Goal: Navigation & Orientation: Find specific page/section

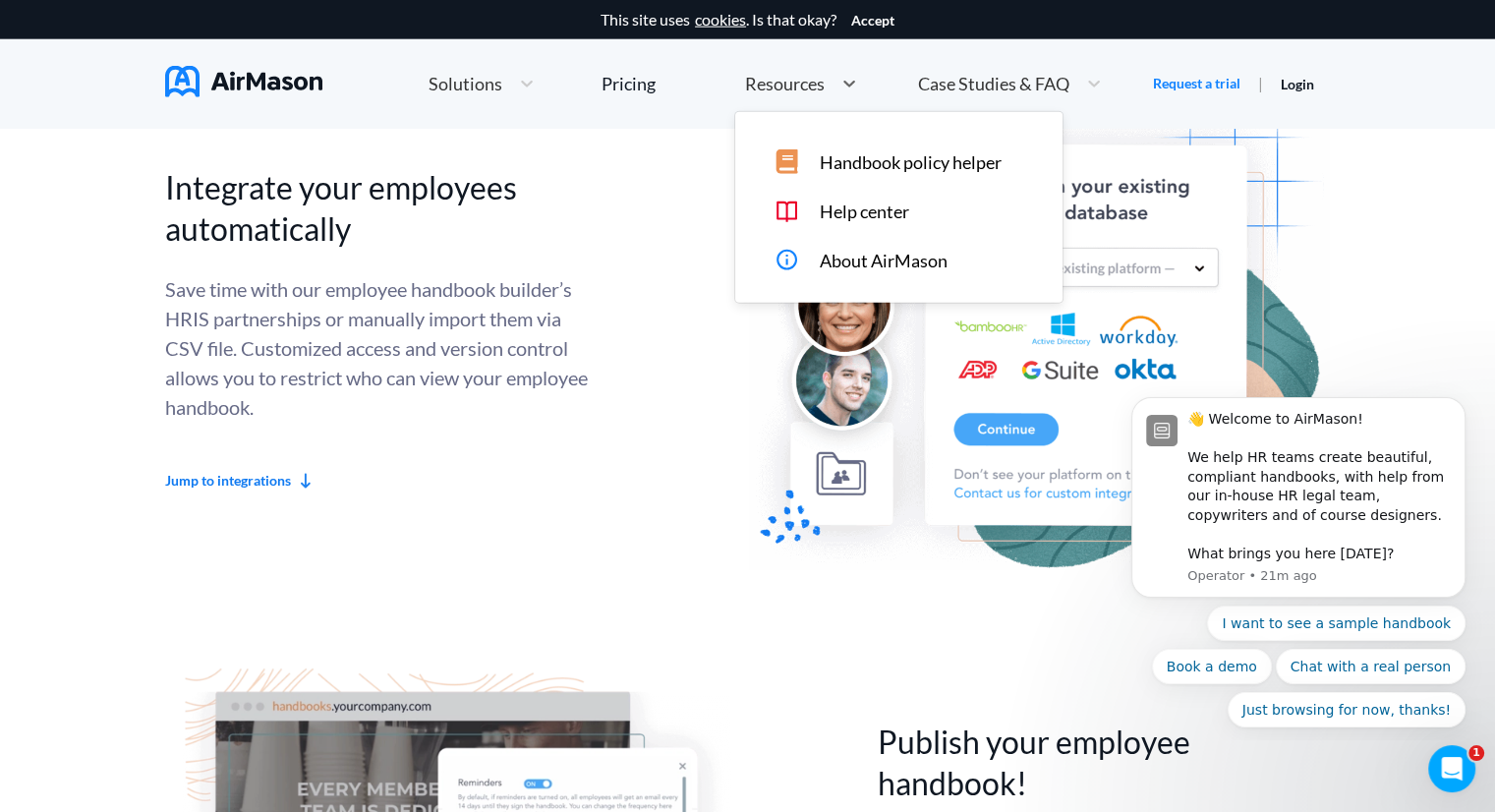
scroll to position [4238, 0]
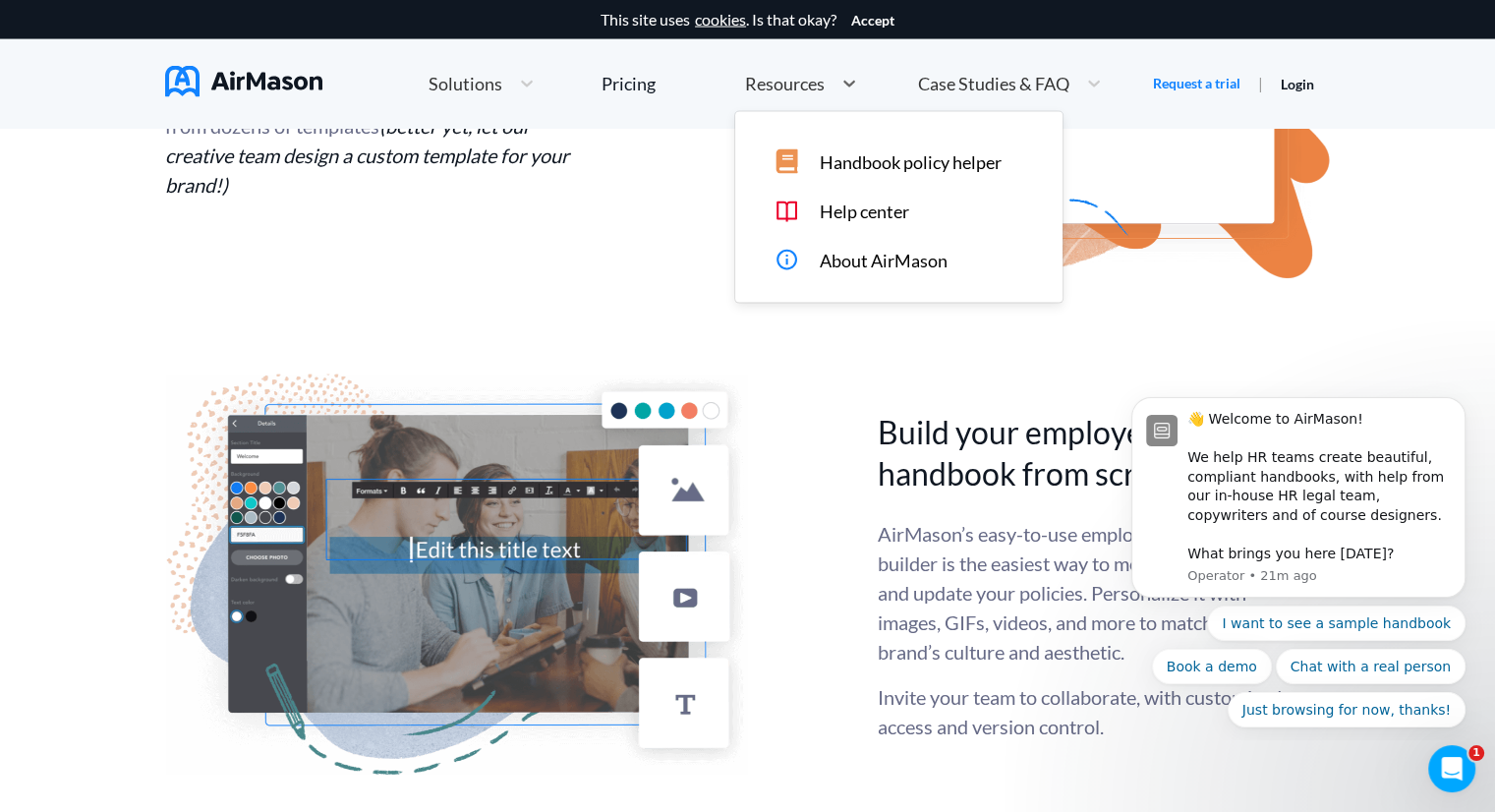
click at [818, 86] on span "Resources" at bounding box center [784, 84] width 80 height 18
click at [850, 261] on span "About AirMason" at bounding box center [883, 260] width 128 height 21
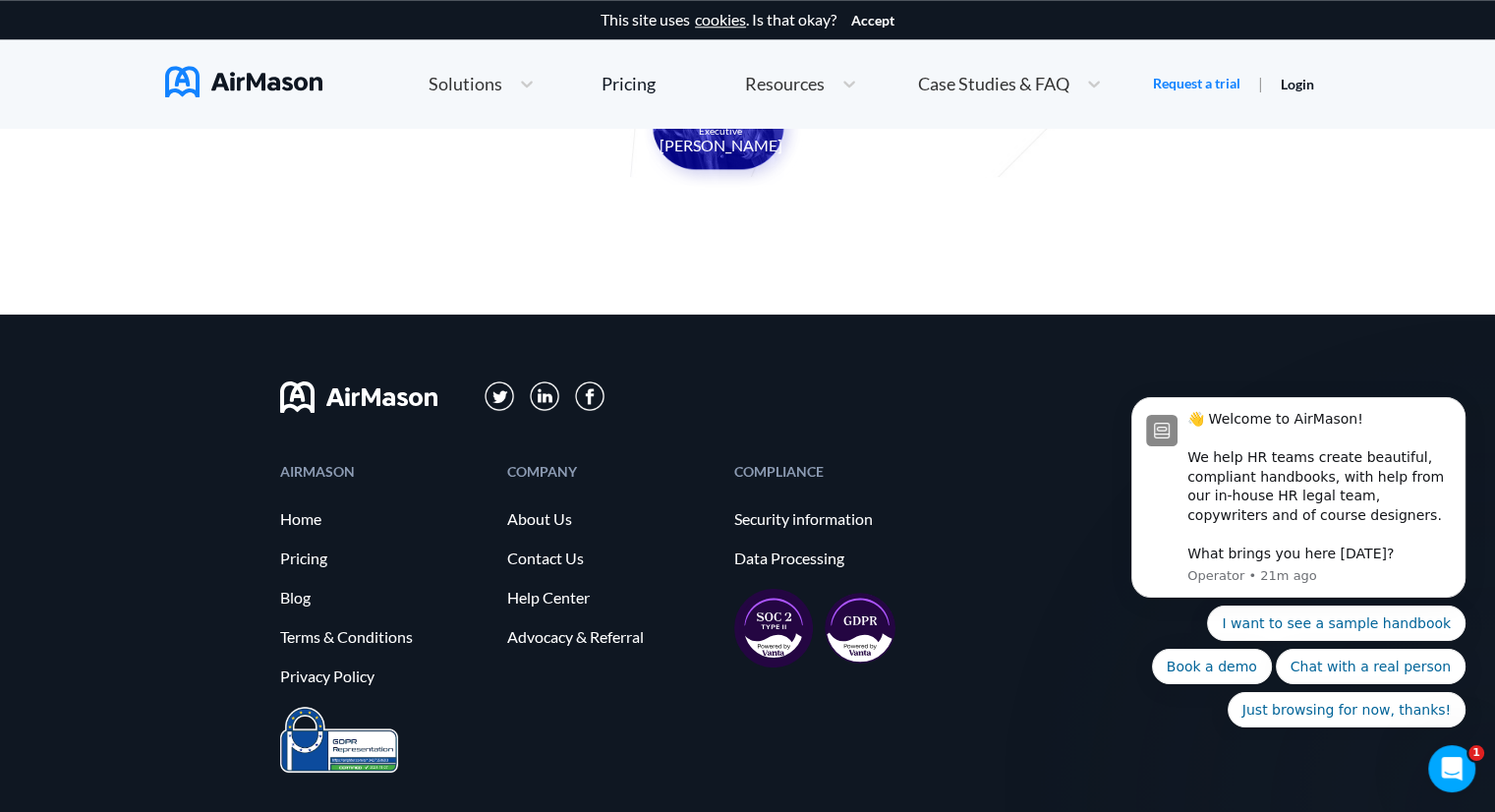
scroll to position [2064, 0]
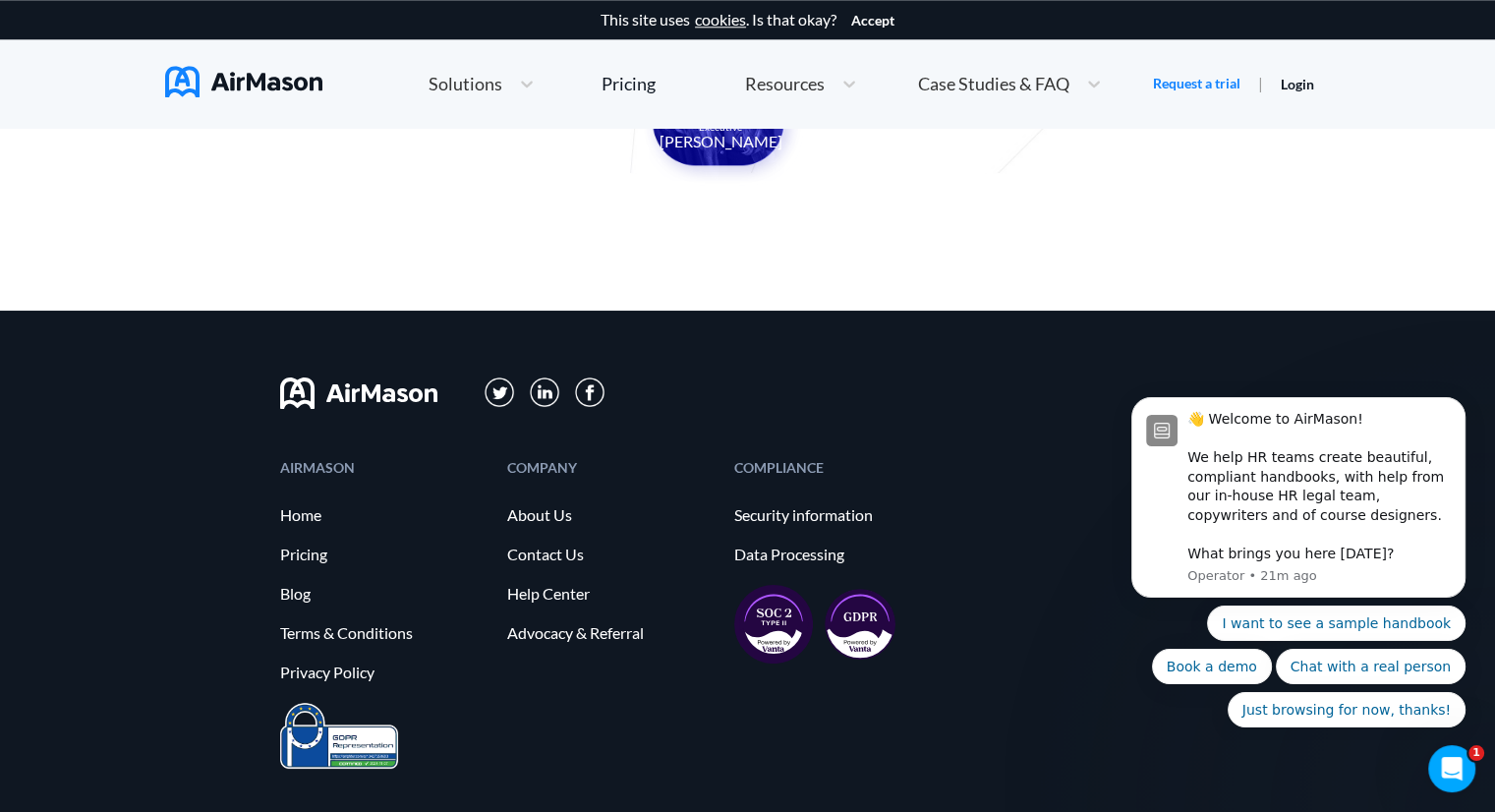
click at [559, 606] on div "COMPANY About Us Contact Us Help Center Advocacy & Referral" at bounding box center [610, 581] width 207 height 241
click at [542, 517] on link "About Us" at bounding box center [610, 514] width 207 height 18
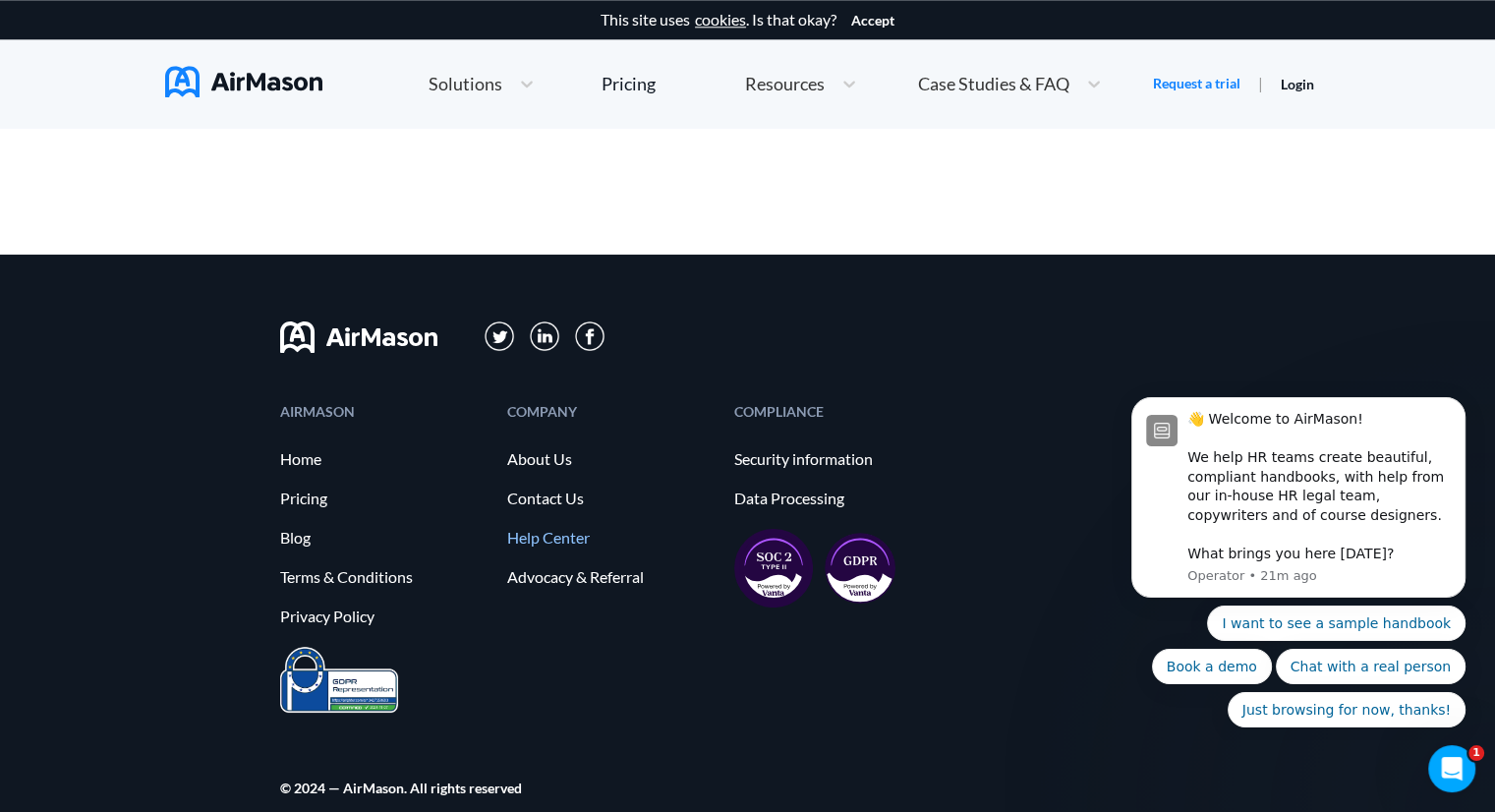
scroll to position [2150, 0]
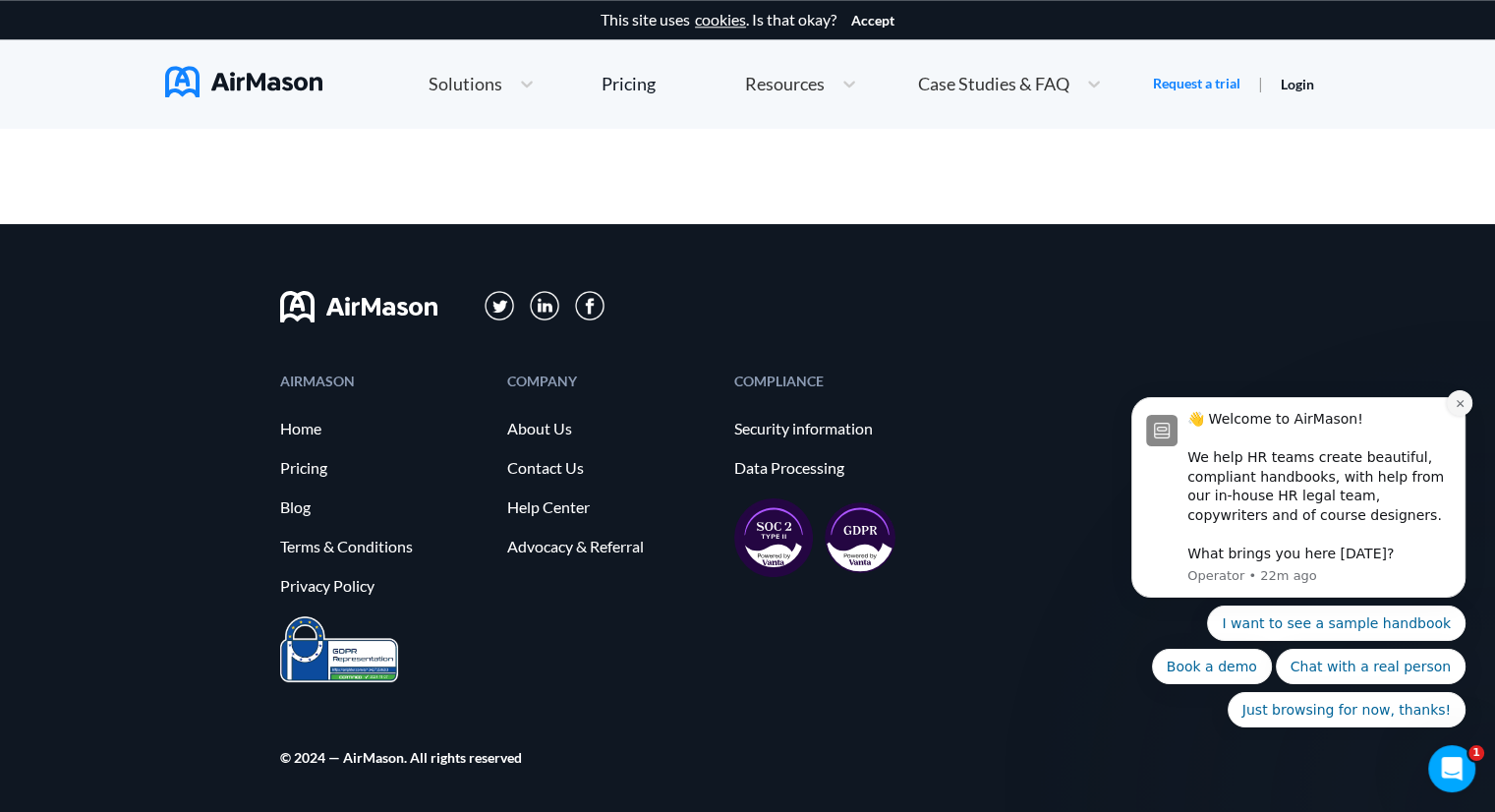
click at [1460, 404] on icon "Dismiss notification" at bounding box center [1459, 402] width 7 height 7
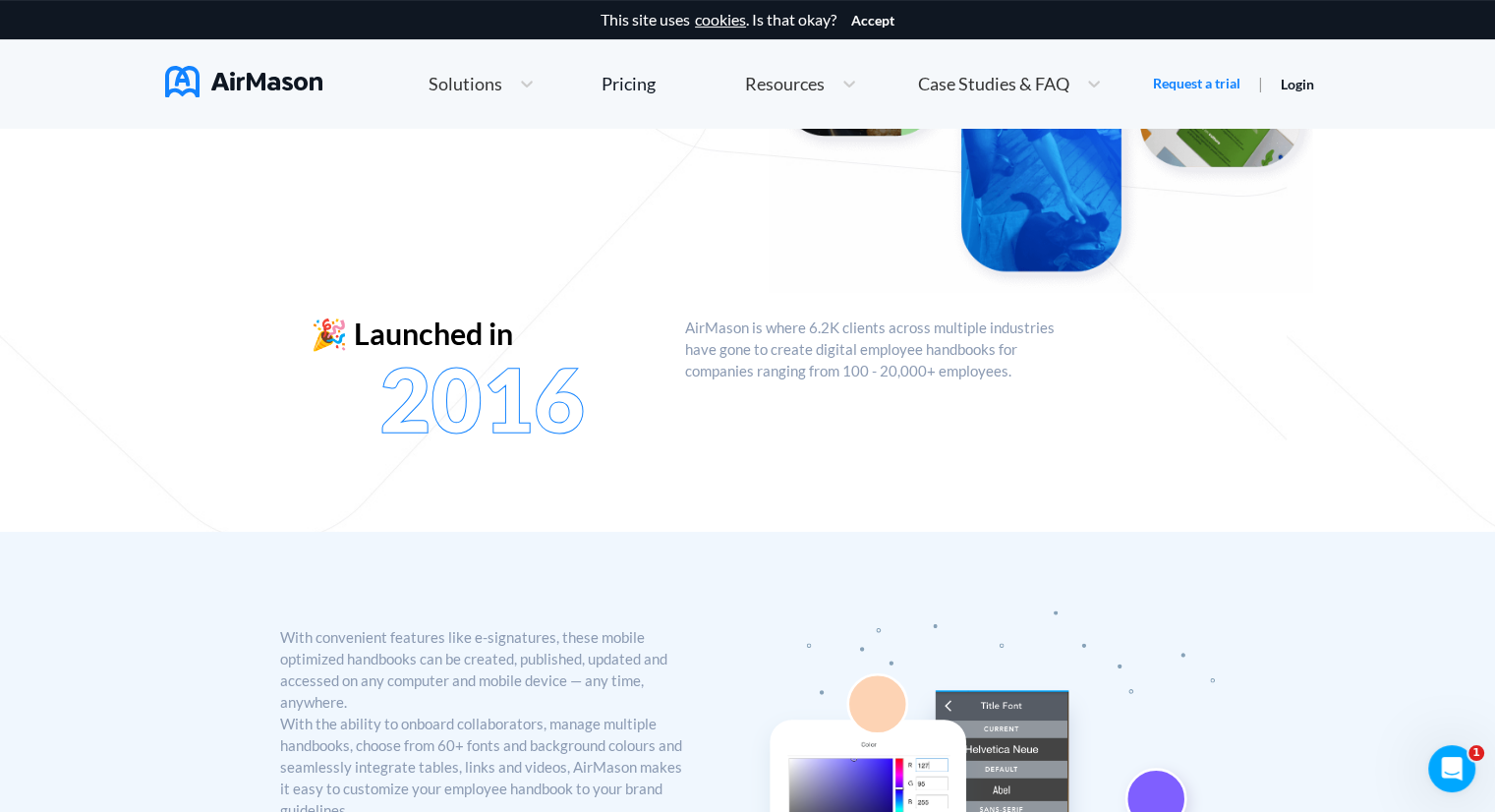
scroll to position [0, 0]
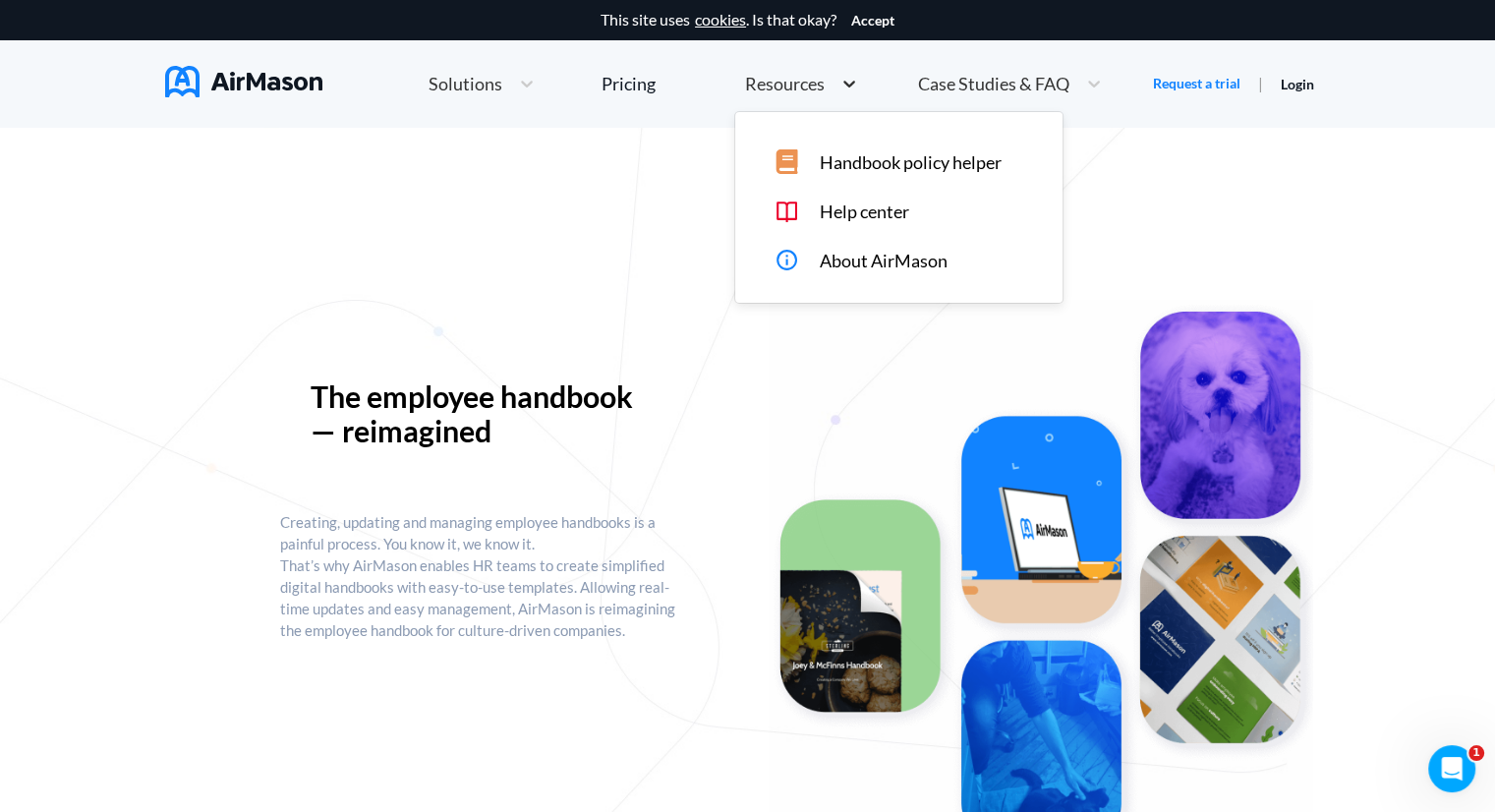
click at [843, 92] on icon at bounding box center [849, 84] width 20 height 20
drag, startPoint x: 843, startPoint y: 92, endPoint x: 960, endPoint y: 88, distance: 117.1
click at [916, 88] on div "Home Employee Handbook Builder Automated Policy Updates Solutions Pricing About…" at bounding box center [765, 84] width 776 height 42
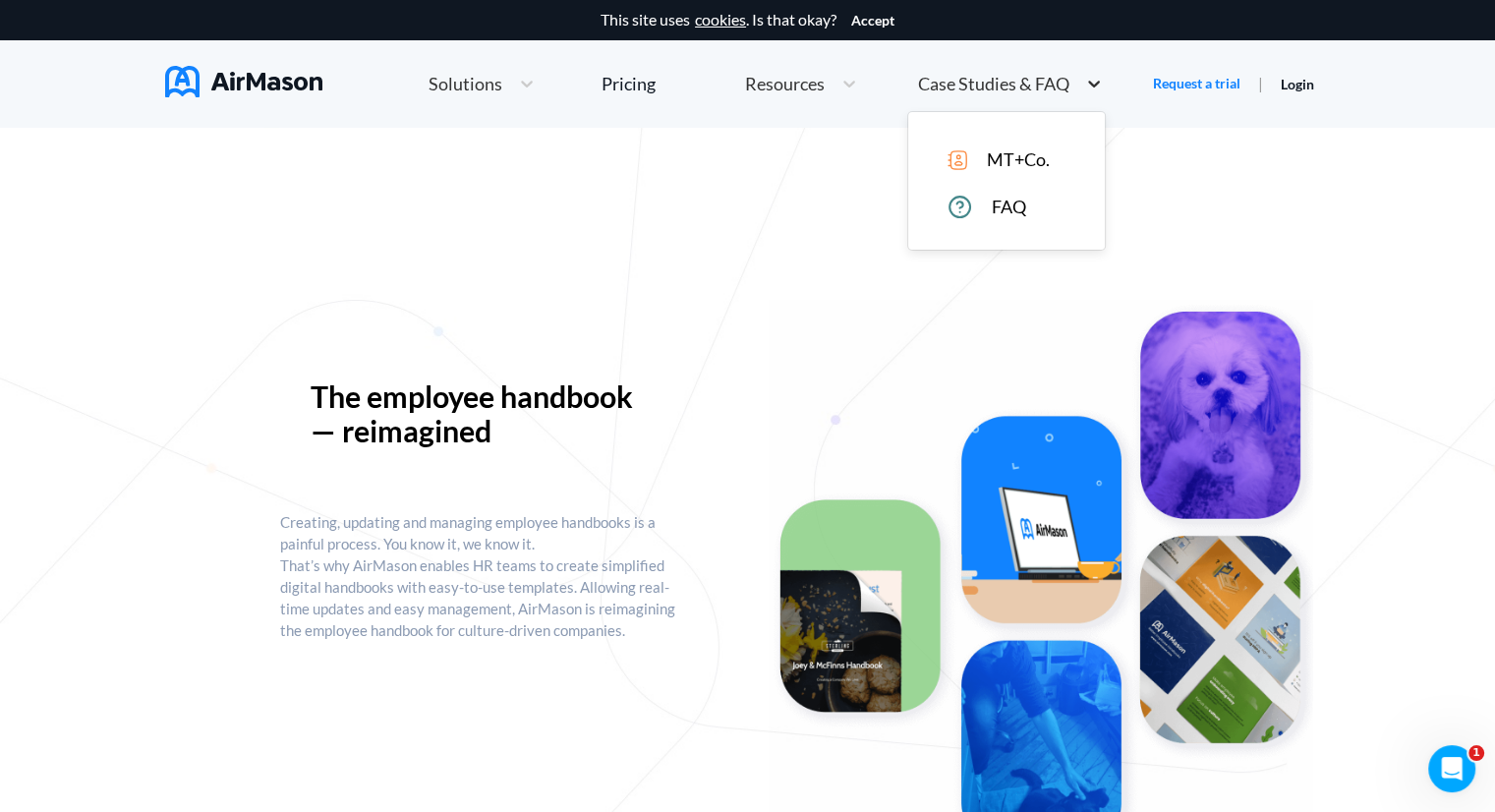
click at [1089, 85] on icon at bounding box center [1094, 84] width 20 height 20
click at [626, 108] on div "Home Employee Handbook Builder Automated Policy Updates Solutions Pricing About…" at bounding box center [846, 84] width 968 height 54
click at [640, 89] on div "Pricing" at bounding box center [628, 84] width 54 height 18
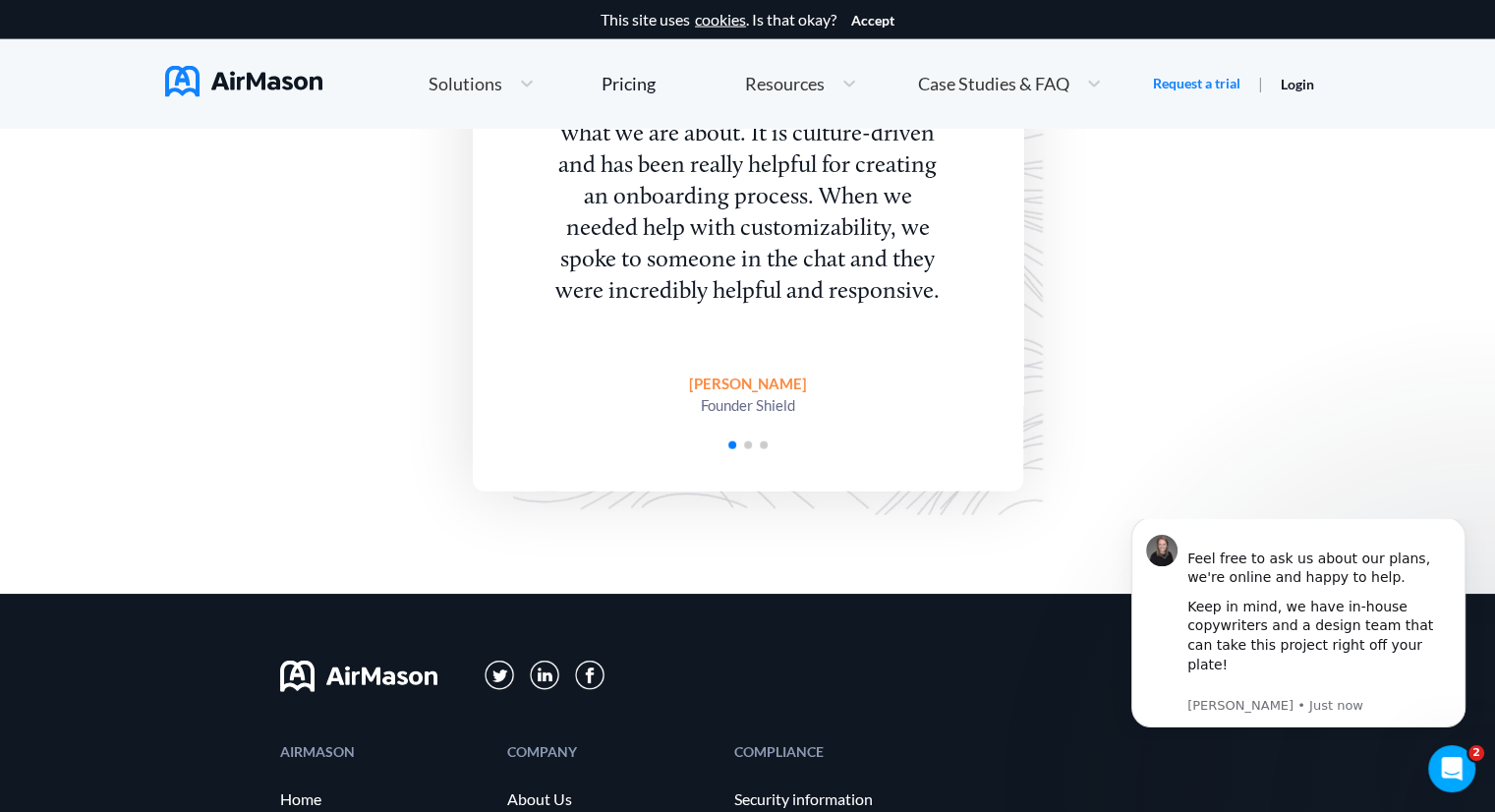
scroll to position [4127, 0]
